Goal: Information Seeking & Learning: Find contact information

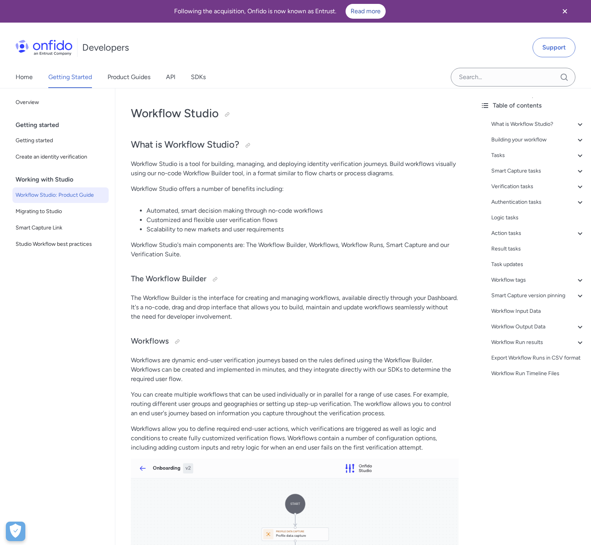
click at [81, 298] on div "Back to Home Overview Getting started Getting started Create an identity verifi…" at bounding box center [57, 331] width 115 height 486
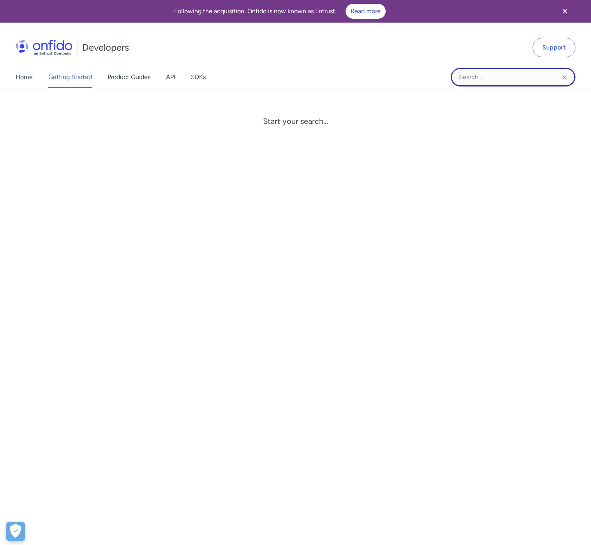
click at [516, 72] on input "Onfido search input field" at bounding box center [513, 77] width 125 height 19
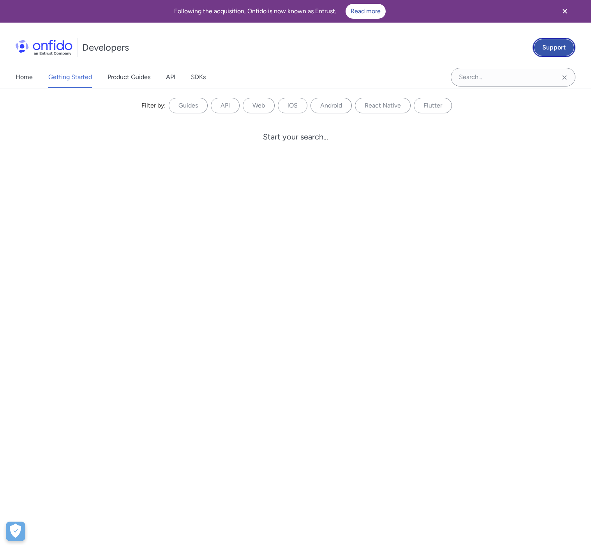
click at [559, 52] on link "Support" at bounding box center [553, 47] width 43 height 19
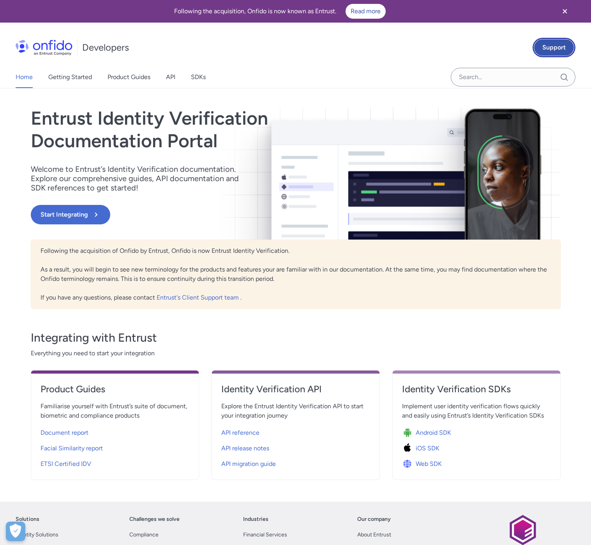
click at [569, 48] on link "Support" at bounding box center [553, 47] width 43 height 19
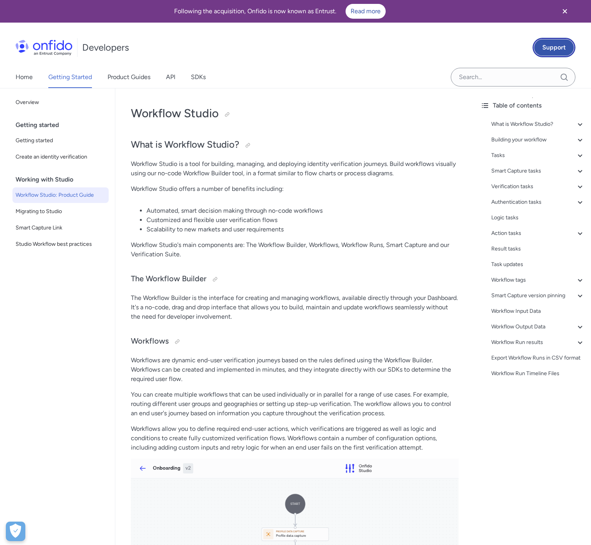
click at [567, 48] on link "Support" at bounding box center [553, 47] width 43 height 19
